Goal: Task Accomplishment & Management: Manage account settings

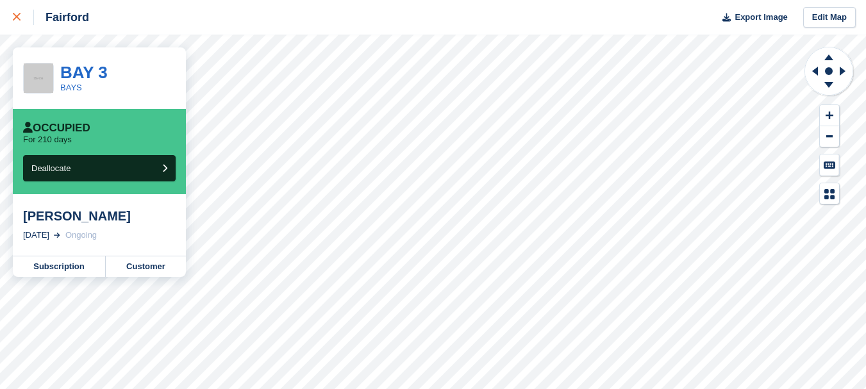
click at [17, 15] on icon at bounding box center [17, 17] width 8 height 8
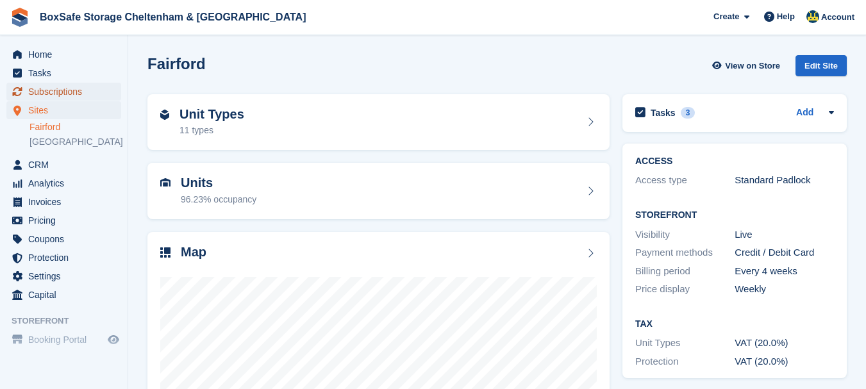
click at [52, 89] on span "Subscriptions" at bounding box center [66, 92] width 77 height 18
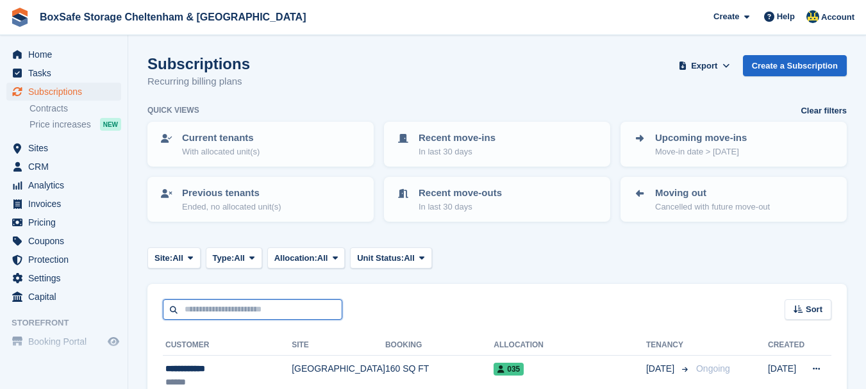
click at [218, 306] on input "text" at bounding box center [253, 309] width 180 height 21
type input "***"
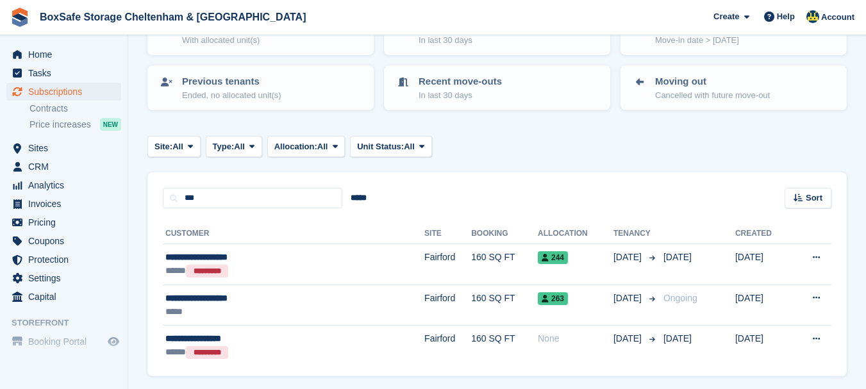
scroll to position [128, 0]
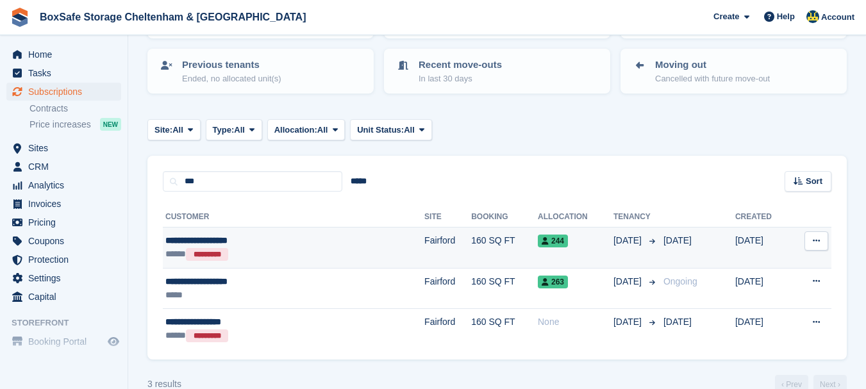
click at [203, 243] on div "**********" at bounding box center [250, 240] width 170 height 13
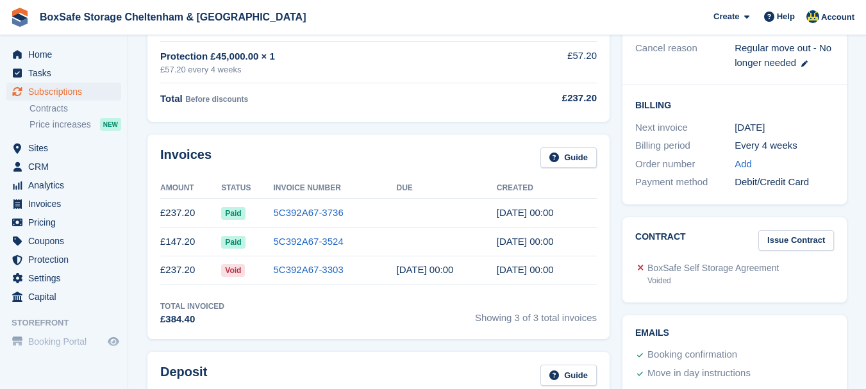
scroll to position [303, 0]
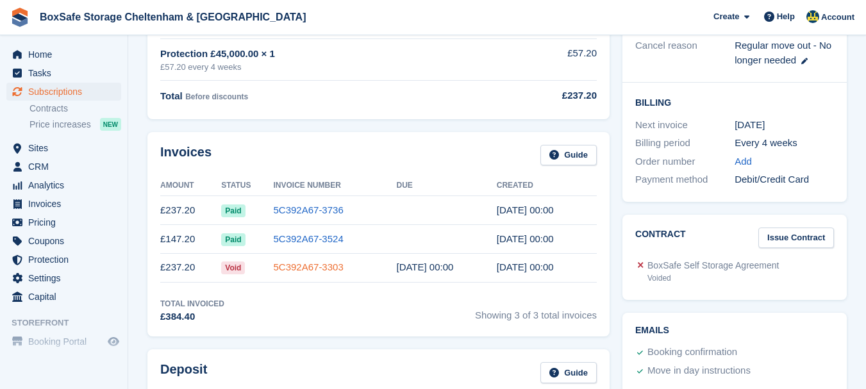
click at [325, 270] on link "5C392A67-3303" at bounding box center [308, 267] width 70 height 11
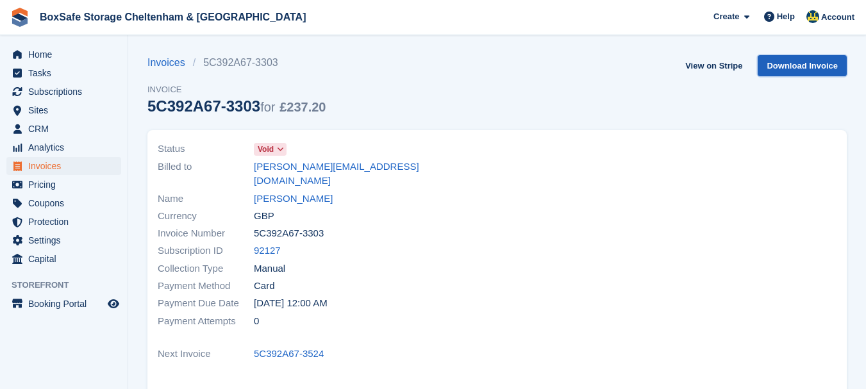
click at [774, 61] on link "Download Invoice" at bounding box center [802, 65] width 89 height 21
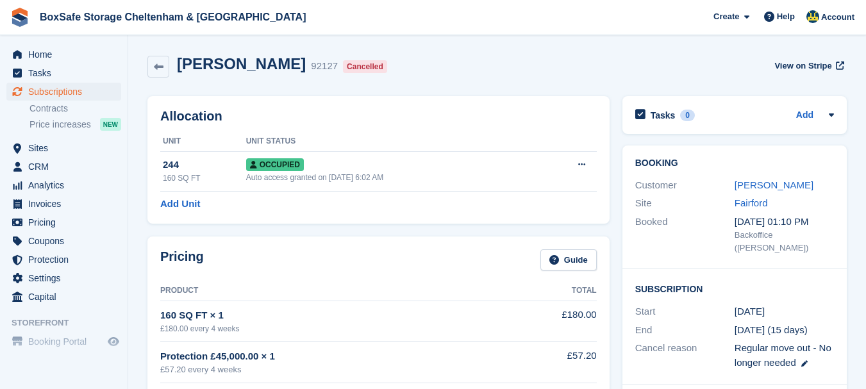
scroll to position [303, 0]
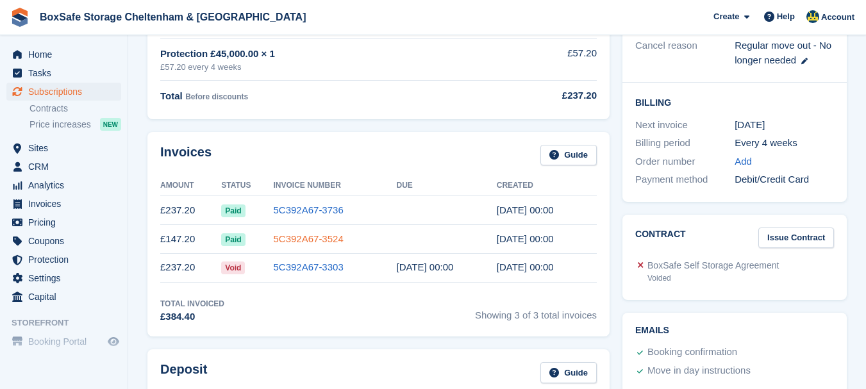
click at [293, 235] on link "5C392A67-3524" at bounding box center [308, 238] width 70 height 11
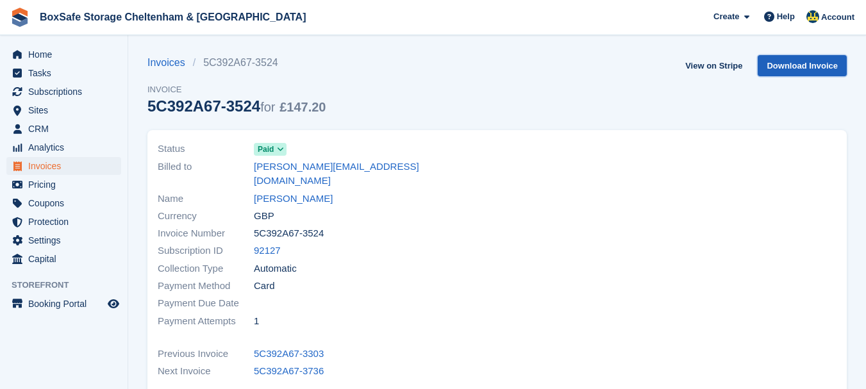
click at [790, 69] on link "Download Invoice" at bounding box center [802, 65] width 89 height 21
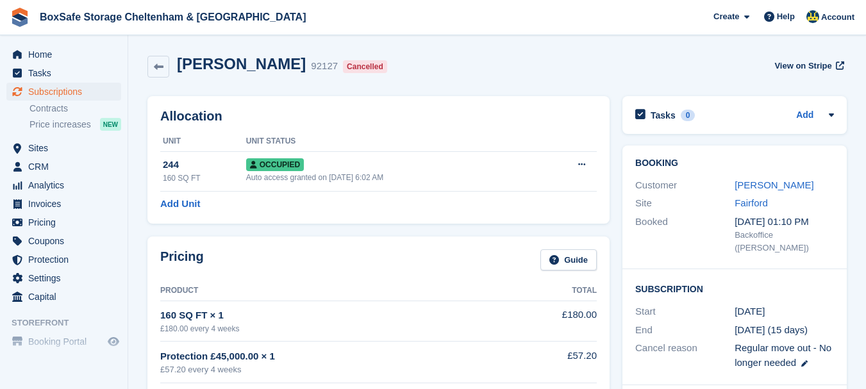
scroll to position [303, 0]
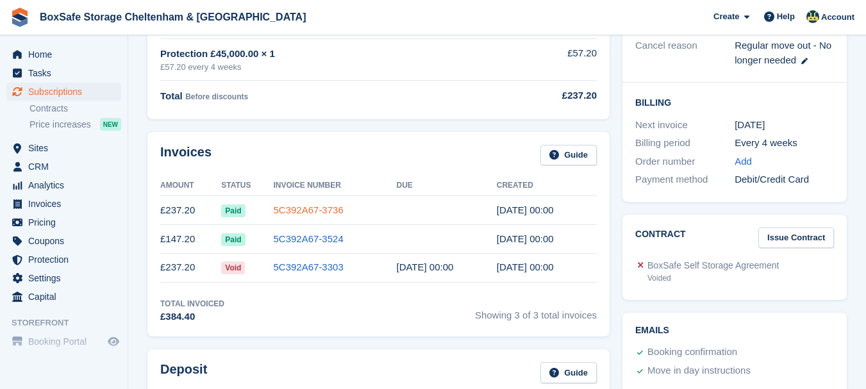
click at [289, 210] on link "5C392A67-3736" at bounding box center [308, 210] width 70 height 11
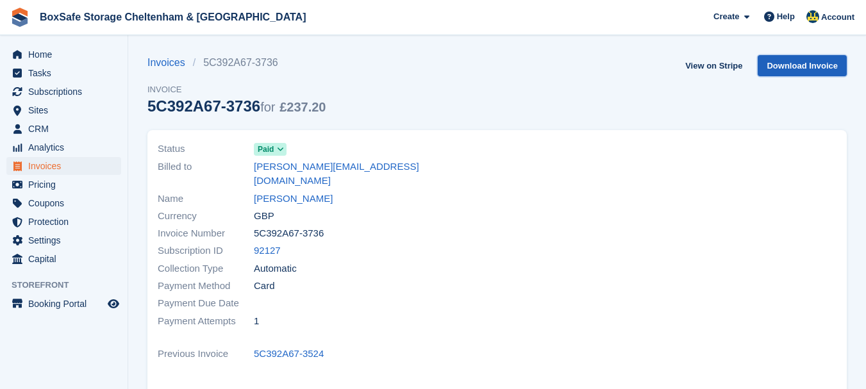
click at [775, 68] on link "Download Invoice" at bounding box center [802, 65] width 89 height 21
click at [703, 65] on link "View on Stripe" at bounding box center [713, 65] width 67 height 21
click at [38, 56] on span "Home" at bounding box center [66, 55] width 77 height 18
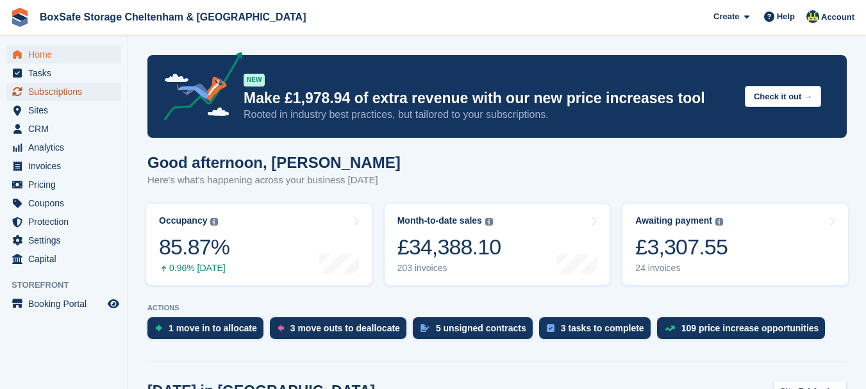
click at [60, 87] on span "Subscriptions" at bounding box center [66, 92] width 77 height 18
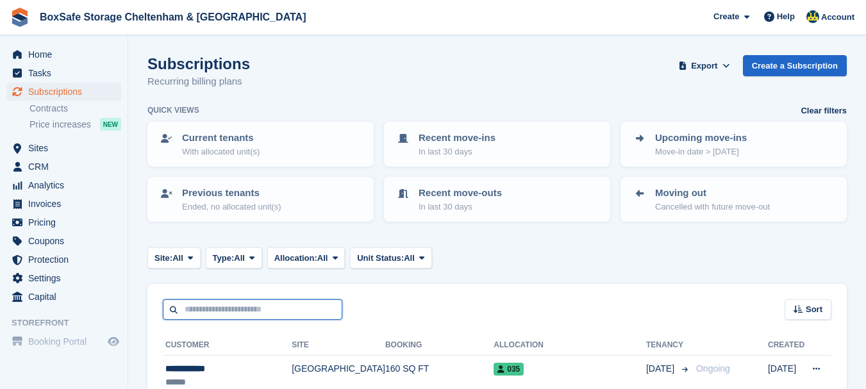
click at [194, 317] on input "text" at bounding box center [253, 309] width 180 height 21
type input "***"
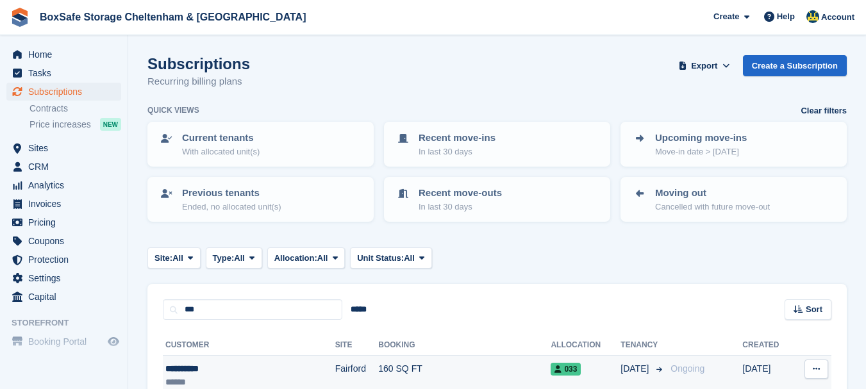
click at [195, 371] on div "**********" at bounding box center [225, 368] width 121 height 13
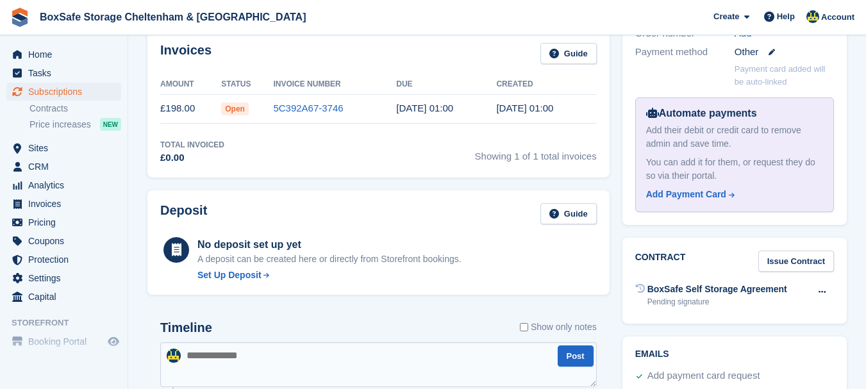
scroll to position [452, 0]
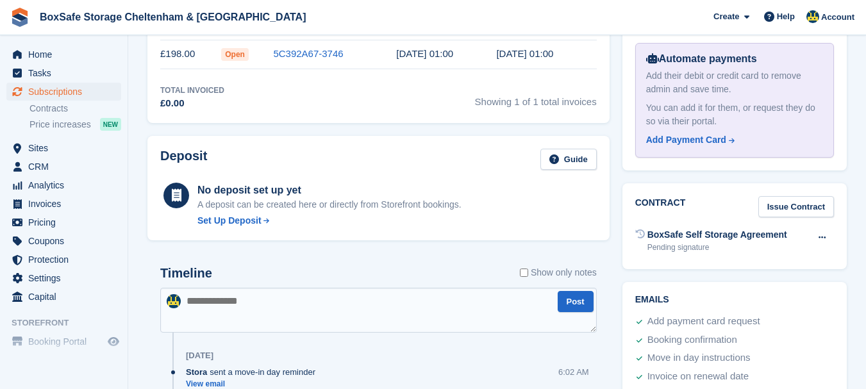
click at [301, 304] on textarea at bounding box center [378, 310] width 437 height 45
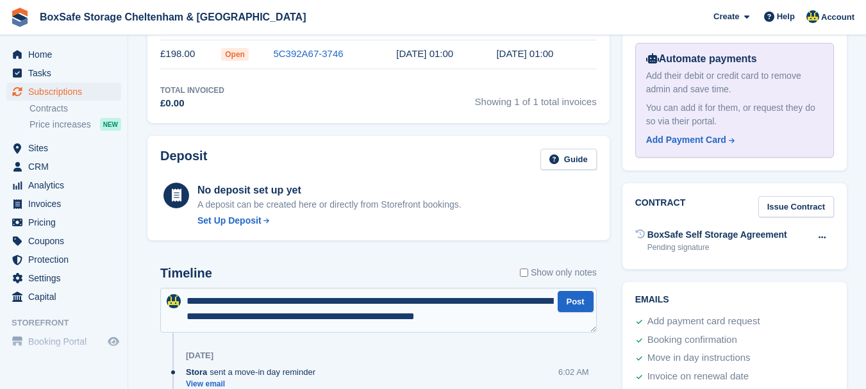
scroll to position [7, 0]
type textarea "**********"
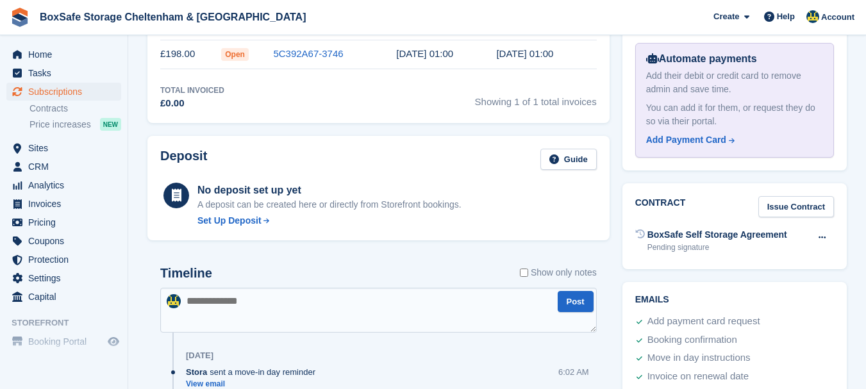
scroll to position [0, 0]
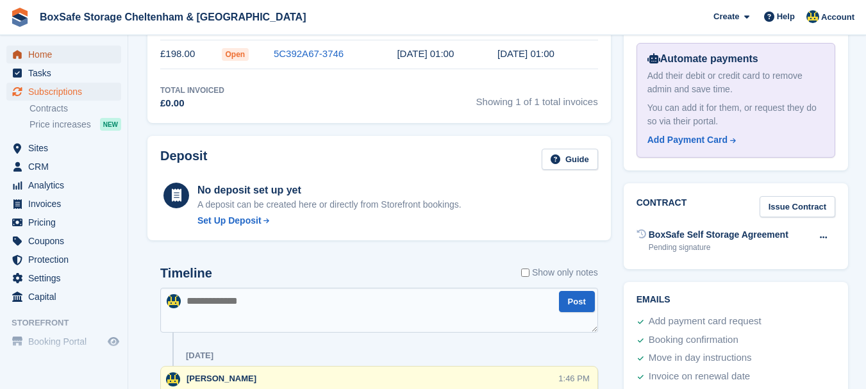
click at [54, 51] on span "Home" at bounding box center [66, 55] width 77 height 18
